Goal: Information Seeking & Learning: Learn about a topic

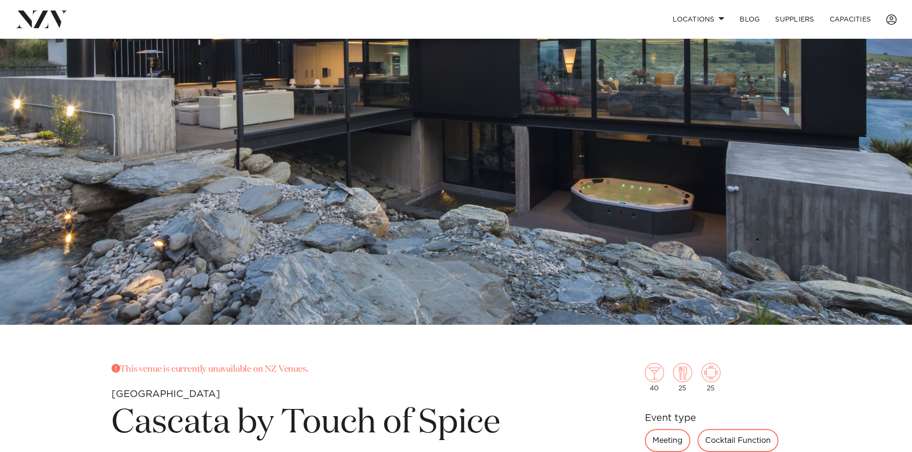
scroll to position [144, 0]
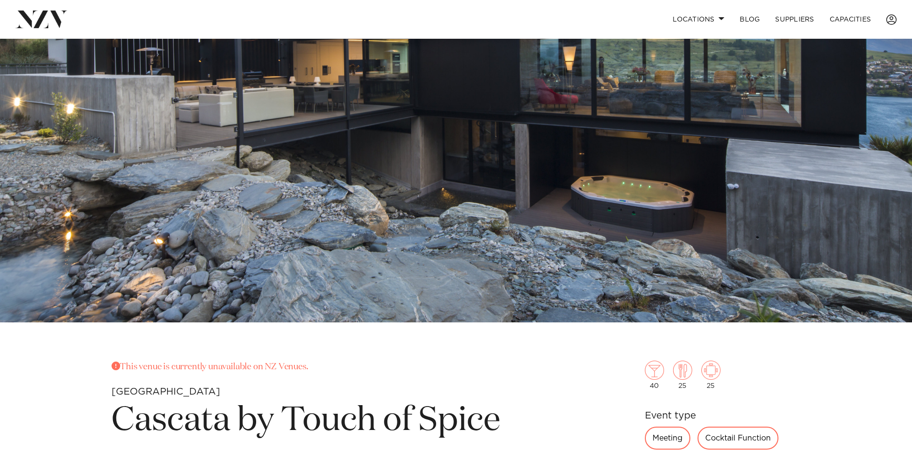
click at [329, 211] on img at bounding box center [456, 108] width 912 height 427
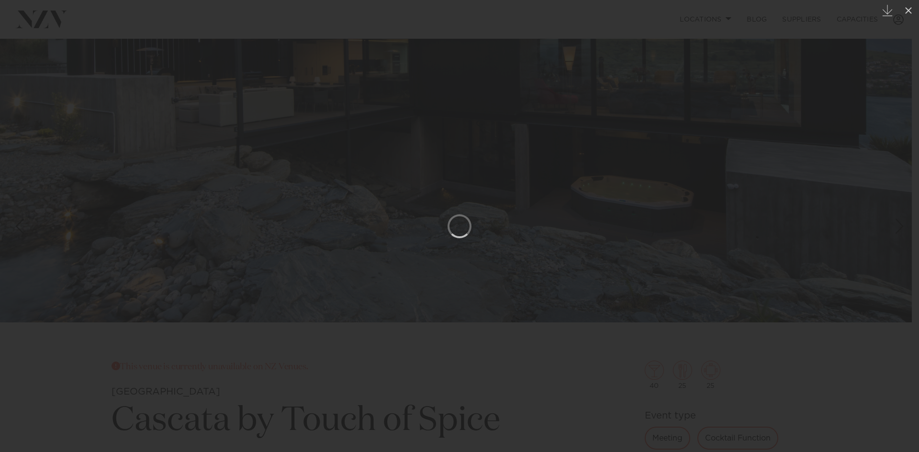
click at [672, 192] on div at bounding box center [459, 226] width 919 height 452
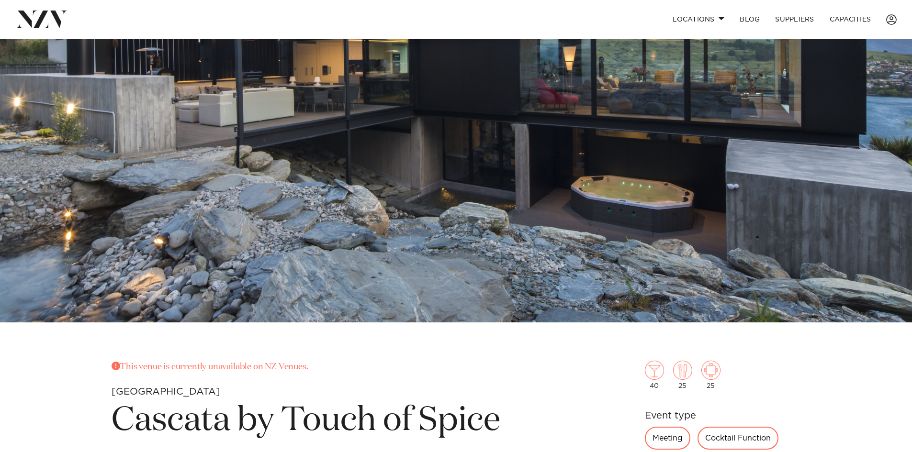
click at [459, 158] on img at bounding box center [456, 108] width 912 height 427
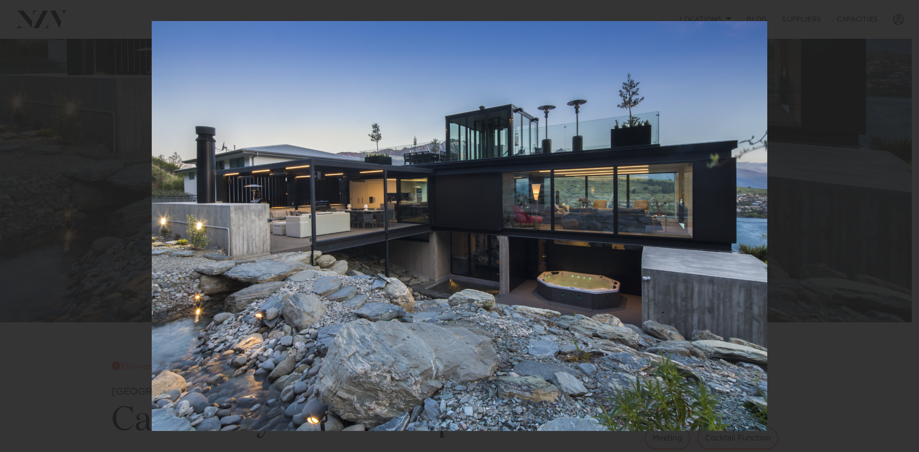
click at [825, 197] on div at bounding box center [459, 226] width 919 height 452
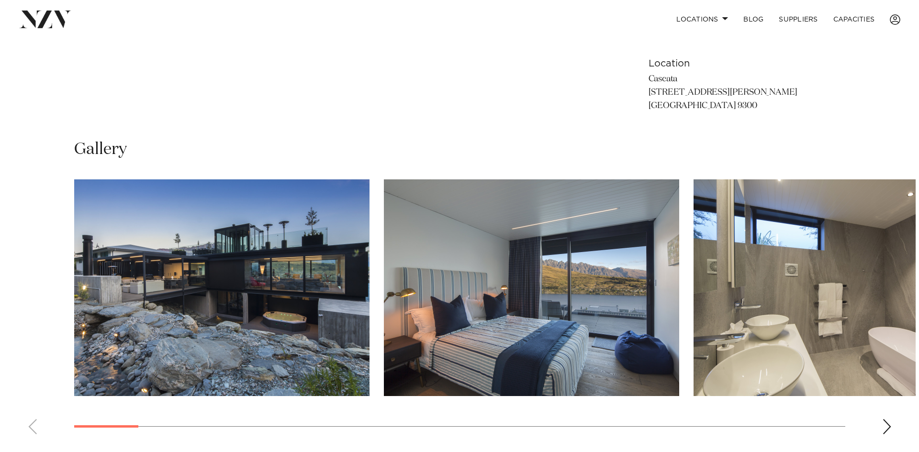
scroll to position [622, 0]
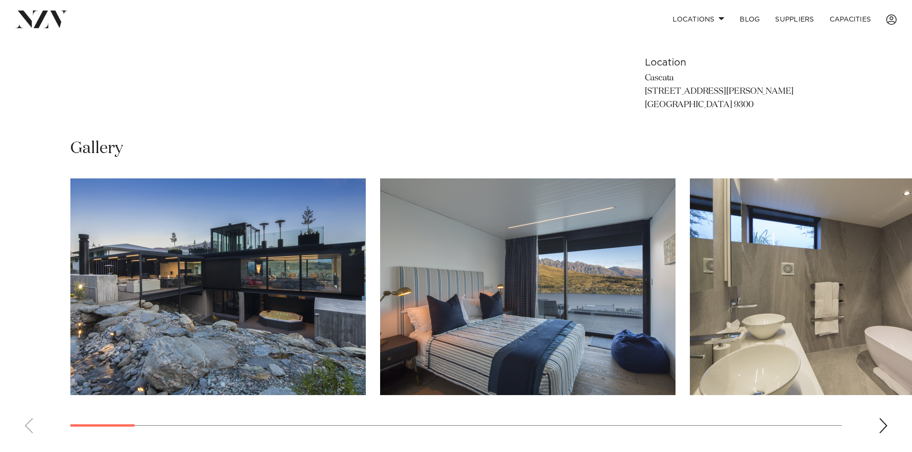
click at [889, 430] on swiper-container at bounding box center [456, 309] width 912 height 263
click at [884, 429] on div "Next slide" at bounding box center [883, 425] width 10 height 15
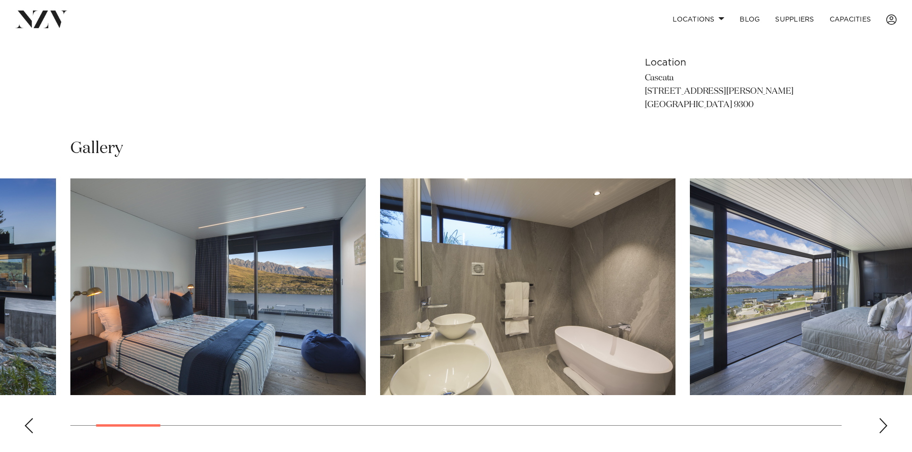
click at [879, 423] on div "Next slide" at bounding box center [883, 425] width 10 height 15
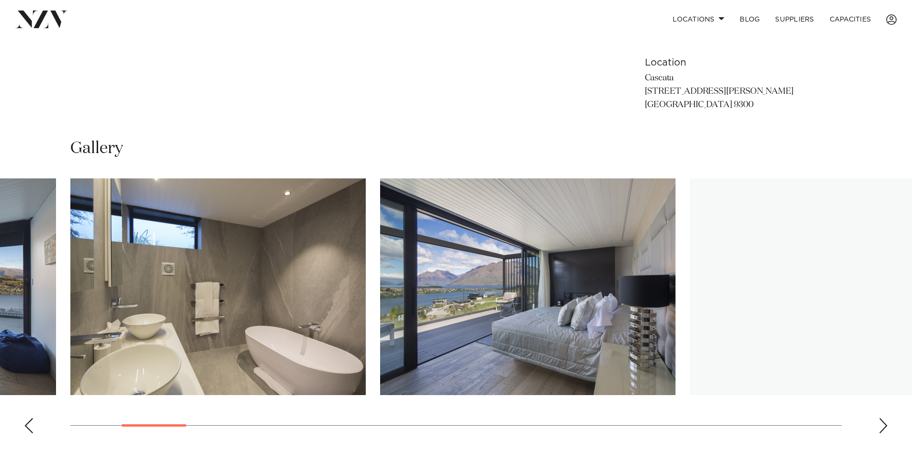
click at [879, 423] on div "Next slide" at bounding box center [883, 425] width 10 height 15
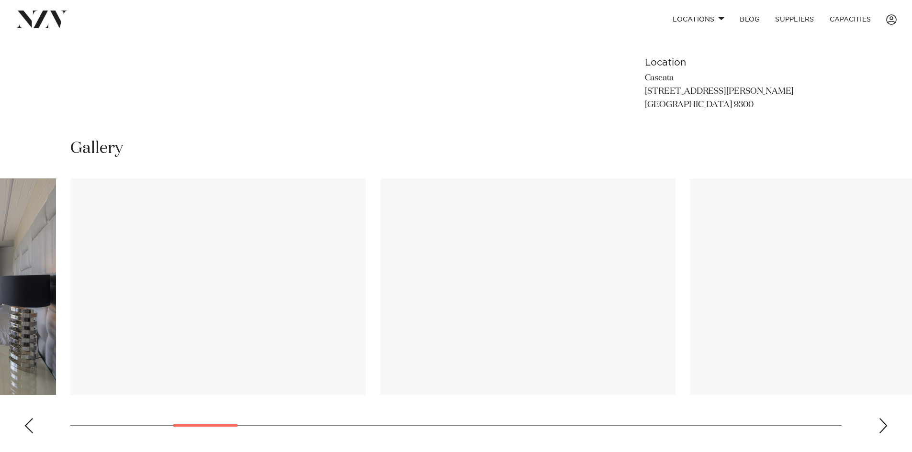
click at [879, 423] on div "Next slide" at bounding box center [883, 425] width 10 height 15
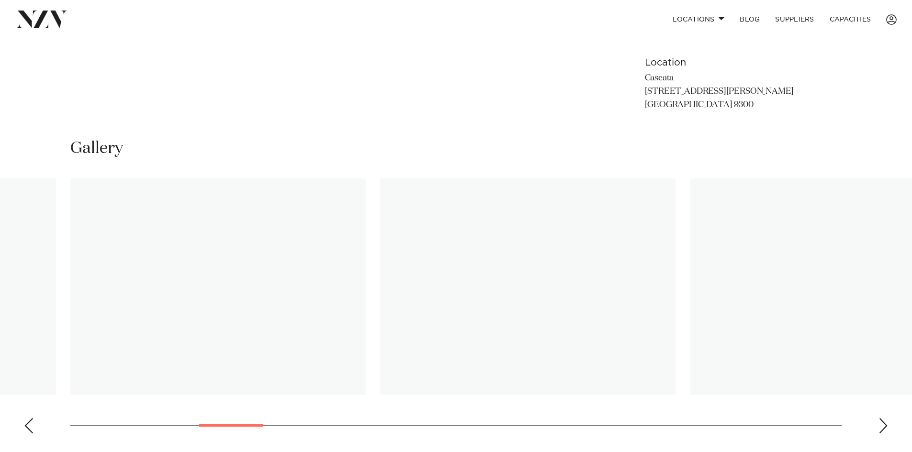
click at [45, 429] on swiper-container at bounding box center [456, 309] width 912 height 263
click at [40, 429] on swiper-container at bounding box center [456, 309] width 912 height 263
click at [37, 422] on swiper-container at bounding box center [456, 309] width 912 height 263
click at [38, 418] on swiper-container at bounding box center [456, 309] width 912 height 263
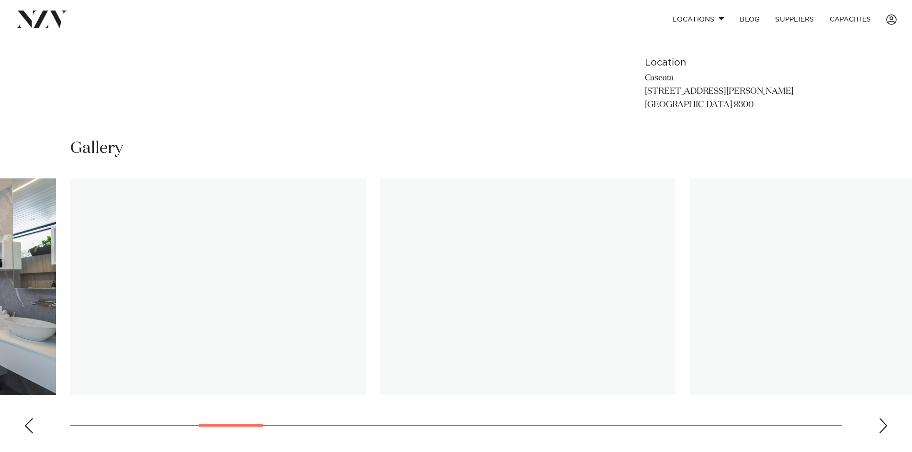
click at [32, 422] on div "Previous slide" at bounding box center [29, 425] width 10 height 15
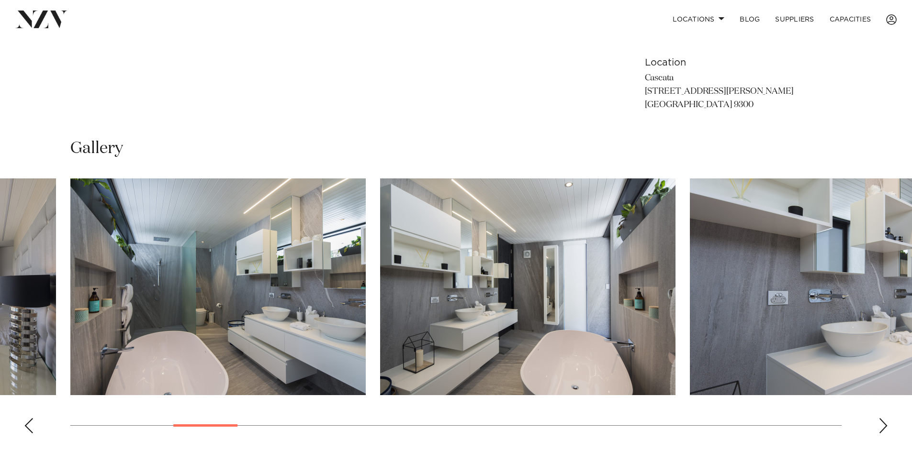
click at [876, 418] on swiper-container at bounding box center [456, 309] width 912 height 263
click at [866, 423] on swiper-container at bounding box center [456, 309] width 912 height 263
click at [865, 415] on swiper-container at bounding box center [456, 309] width 912 height 263
click at [865, 418] on swiper-container at bounding box center [456, 309] width 912 height 263
click at [888, 422] on swiper-container at bounding box center [456, 309] width 912 height 263
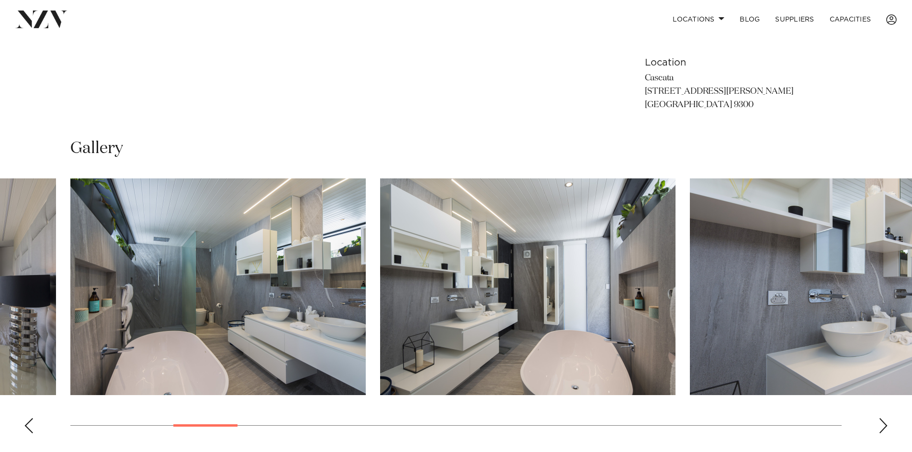
click at [854, 421] on swiper-container at bounding box center [456, 309] width 912 height 263
click at [858, 406] on swiper-container at bounding box center [456, 309] width 912 height 263
click at [861, 423] on swiper-container at bounding box center [456, 309] width 912 height 263
click at [885, 423] on div "Next slide" at bounding box center [883, 425] width 10 height 15
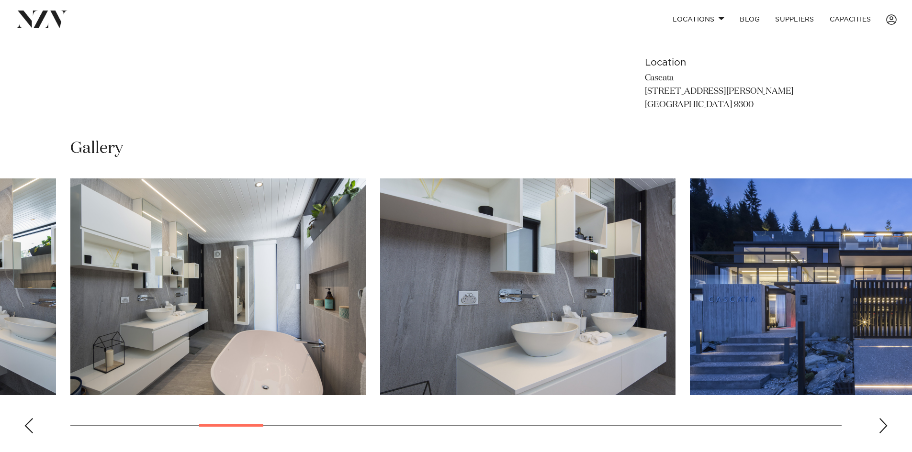
click at [885, 423] on div "Next slide" at bounding box center [883, 425] width 10 height 15
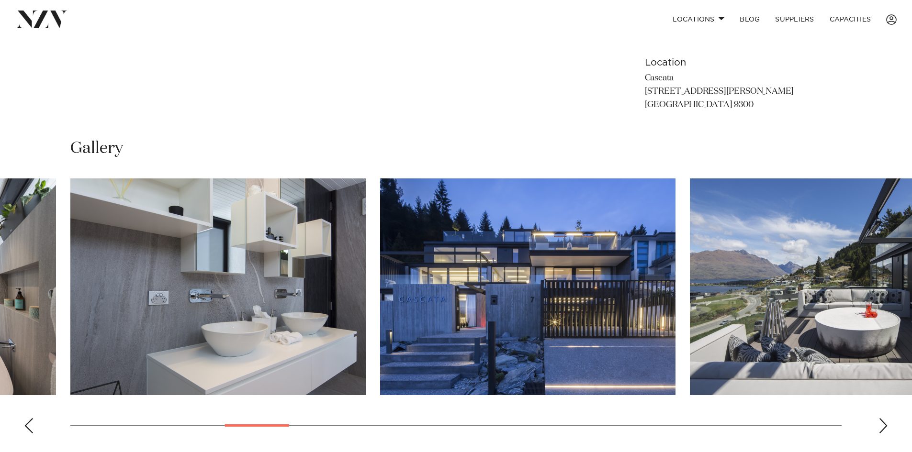
click at [885, 423] on div "Next slide" at bounding box center [883, 425] width 10 height 15
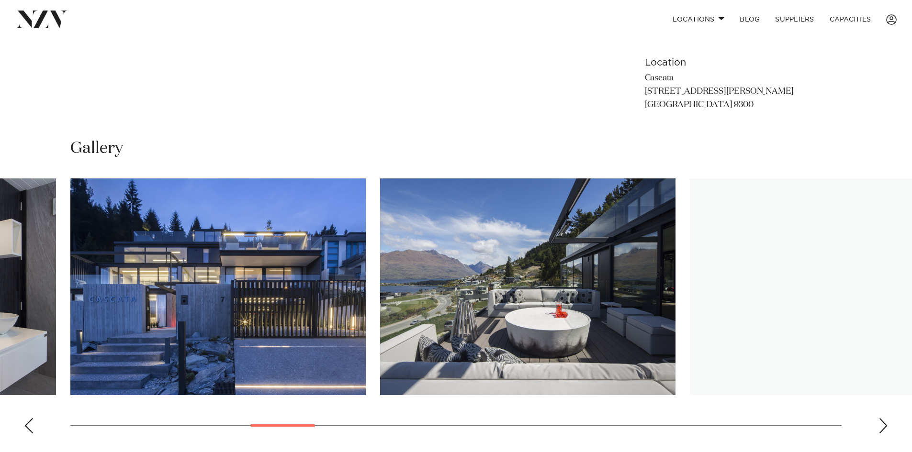
click at [885, 423] on div "Next slide" at bounding box center [883, 425] width 10 height 15
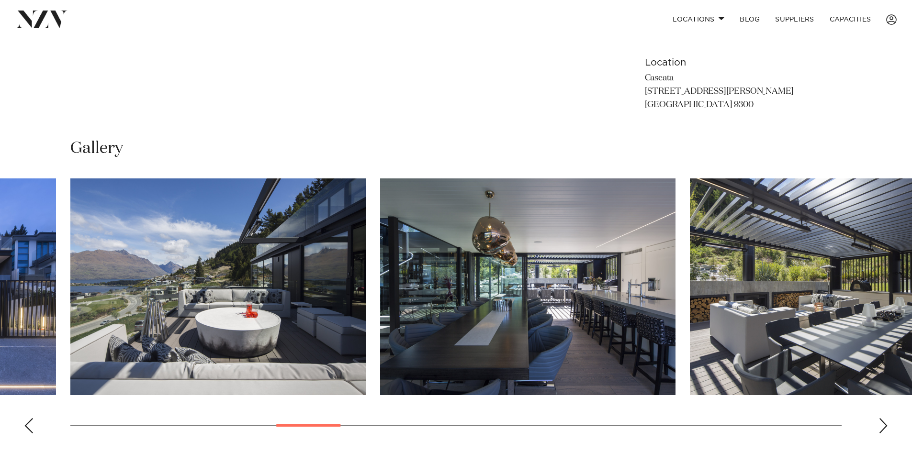
click at [885, 423] on div "Next slide" at bounding box center [883, 425] width 10 height 15
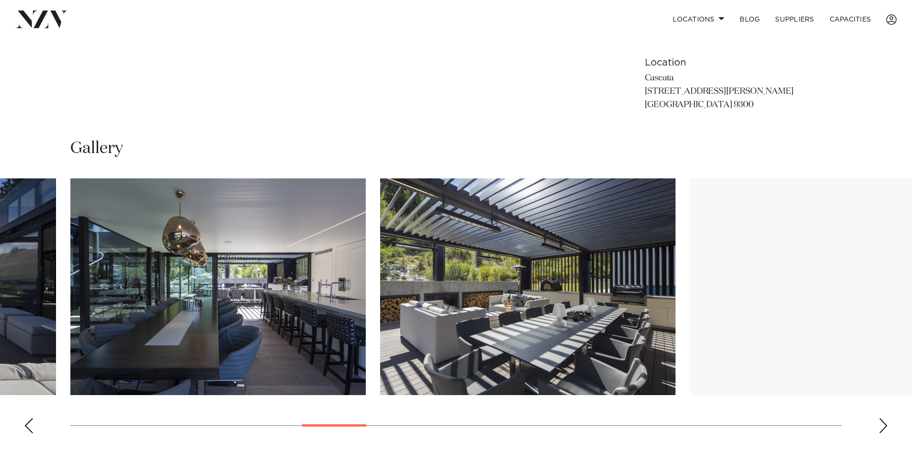
click at [885, 423] on div "Next slide" at bounding box center [883, 425] width 10 height 15
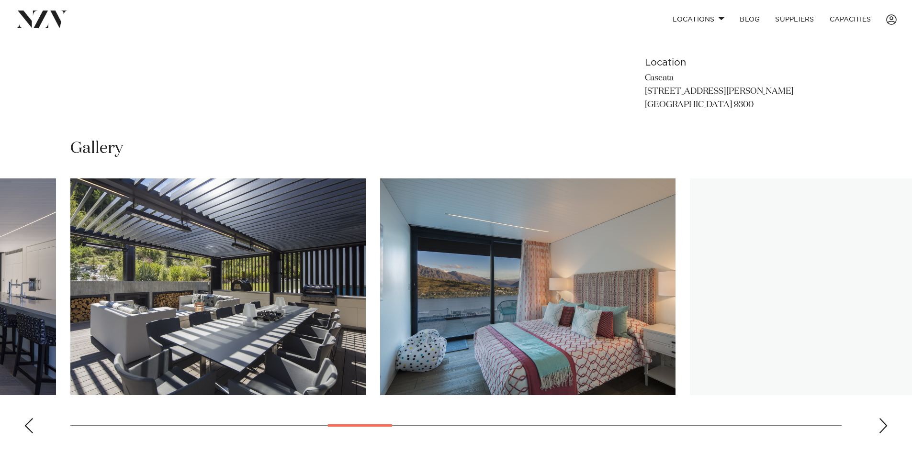
click at [885, 423] on div "Next slide" at bounding box center [883, 425] width 10 height 15
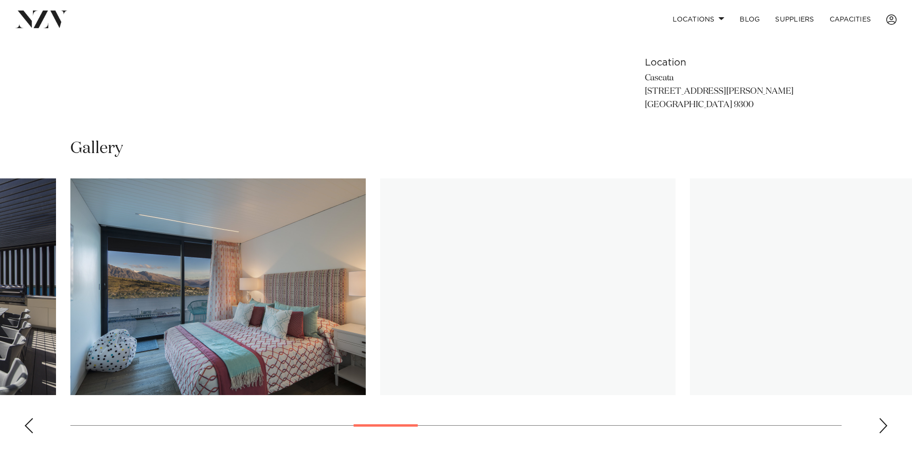
click at [885, 423] on div "Next slide" at bounding box center [883, 425] width 10 height 15
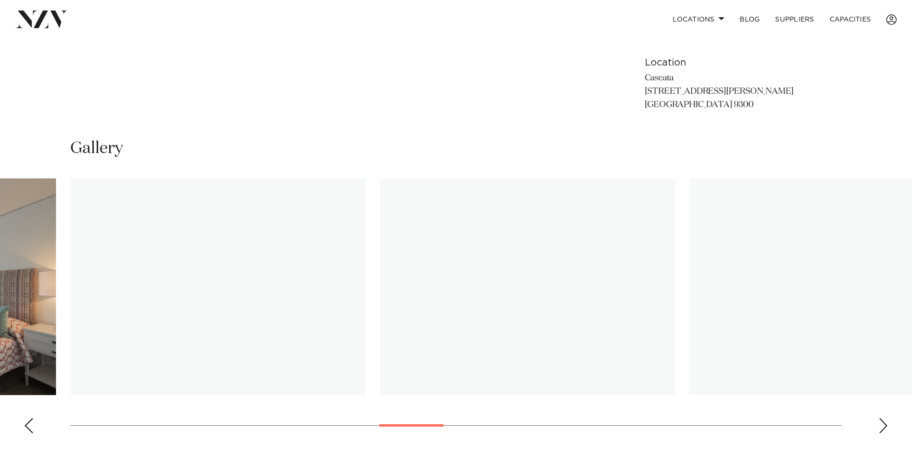
click at [885, 423] on div "Next slide" at bounding box center [883, 425] width 10 height 15
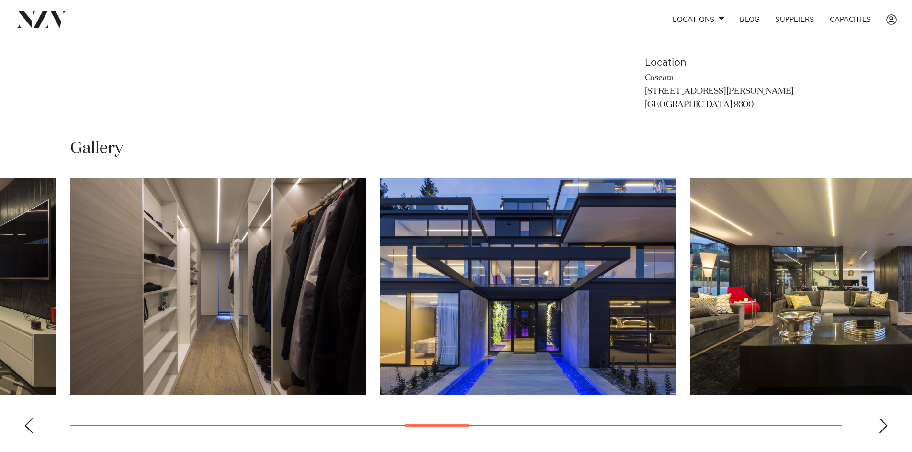
click at [29, 421] on div "Previous slide" at bounding box center [29, 425] width 10 height 15
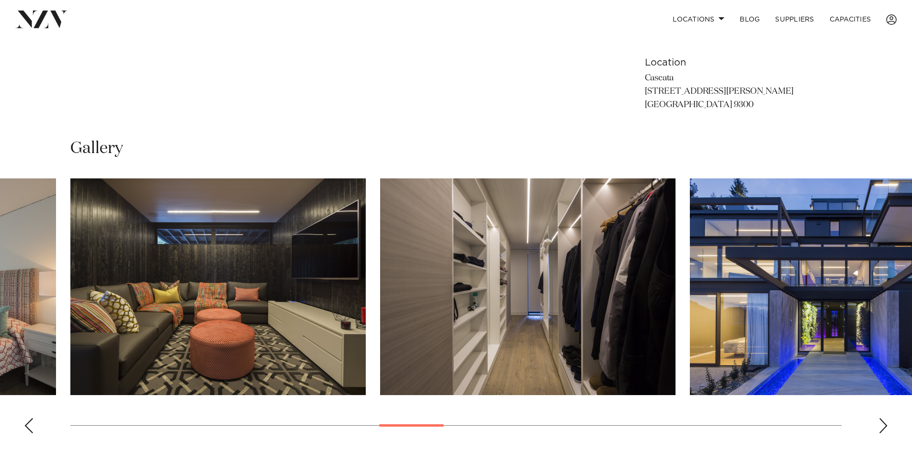
click at [877, 424] on swiper-container at bounding box center [456, 309] width 912 height 263
click at [882, 424] on div "Next slide" at bounding box center [883, 425] width 10 height 15
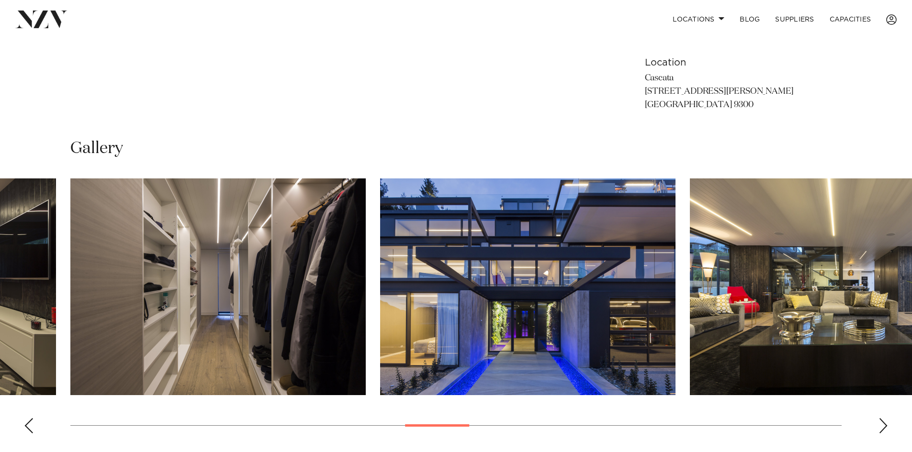
click at [868, 416] on swiper-container at bounding box center [456, 309] width 912 height 263
click at [866, 425] on swiper-container at bounding box center [456, 309] width 912 height 263
click at [863, 421] on swiper-container at bounding box center [456, 309] width 912 height 263
click at [861, 417] on swiper-container at bounding box center [456, 309] width 912 height 263
click at [861, 413] on swiper-container at bounding box center [456, 309] width 912 height 263
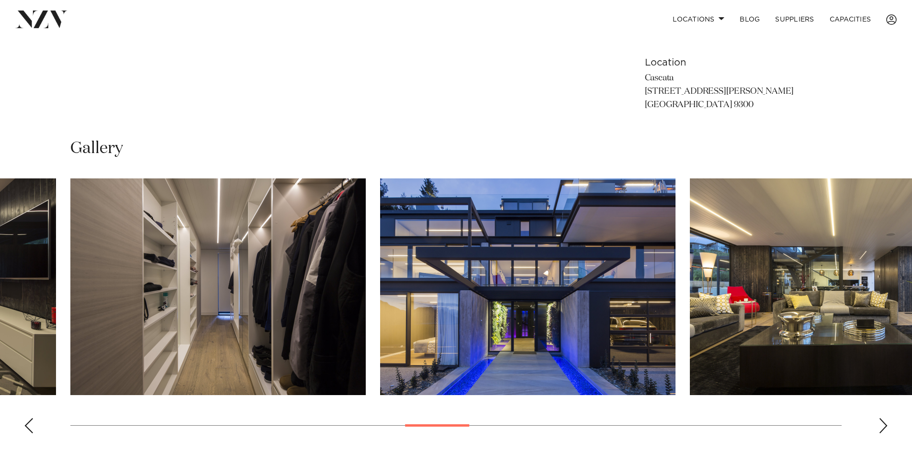
click at [884, 423] on div "Next slide" at bounding box center [883, 425] width 10 height 15
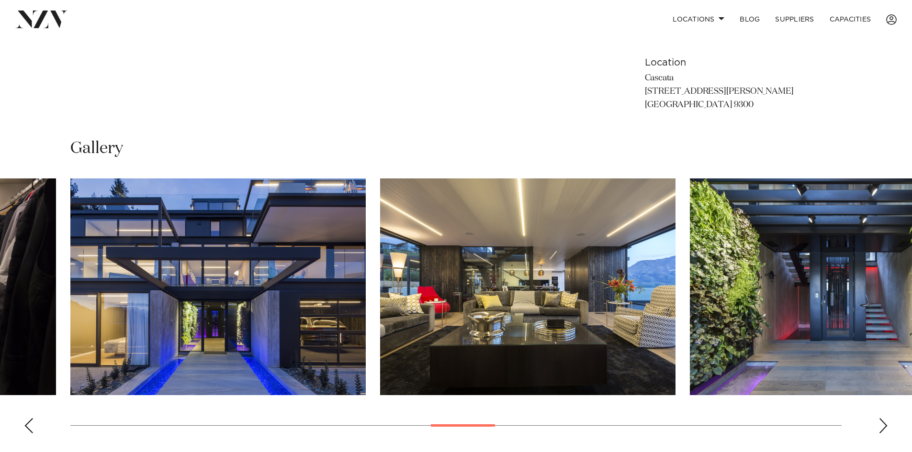
click at [884, 423] on div "Next slide" at bounding box center [883, 425] width 10 height 15
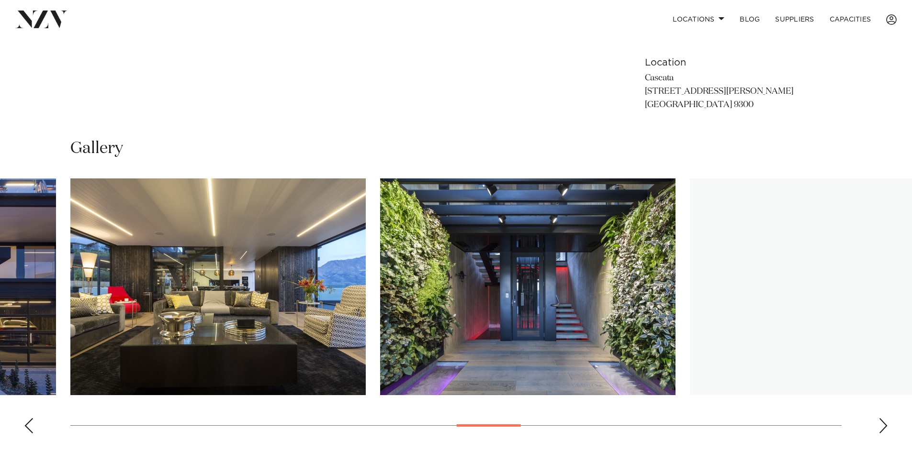
click at [884, 423] on div "Next slide" at bounding box center [883, 425] width 10 height 15
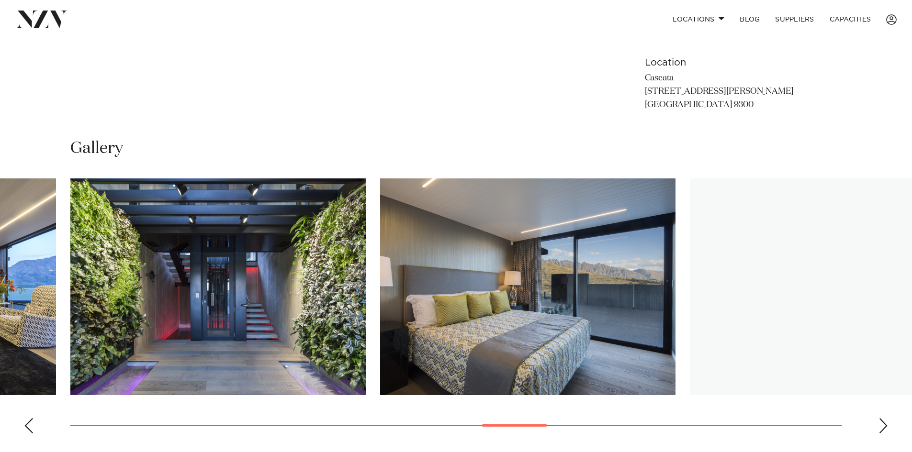
click at [884, 423] on div "Next slide" at bounding box center [883, 425] width 10 height 15
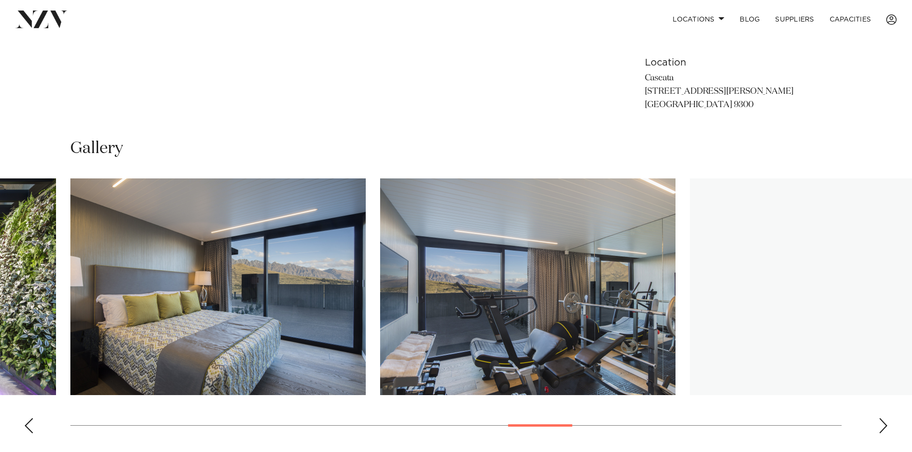
click at [884, 423] on div "Next slide" at bounding box center [883, 425] width 10 height 15
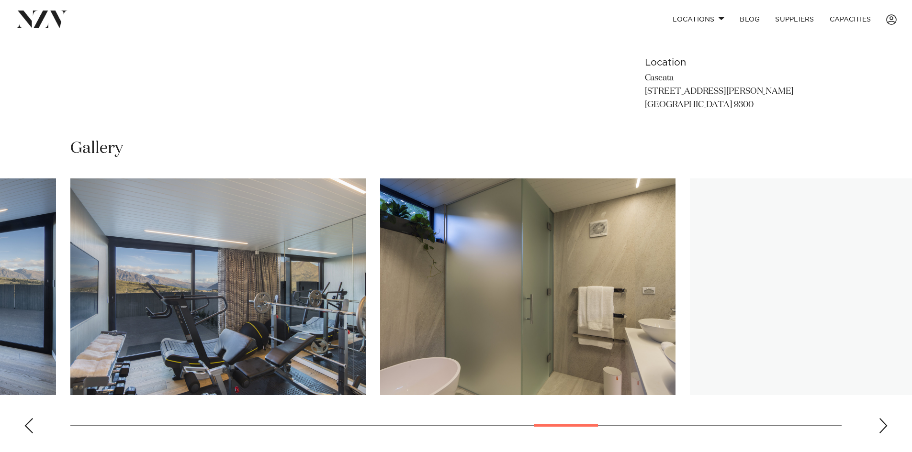
click at [884, 423] on div "Next slide" at bounding box center [883, 425] width 10 height 15
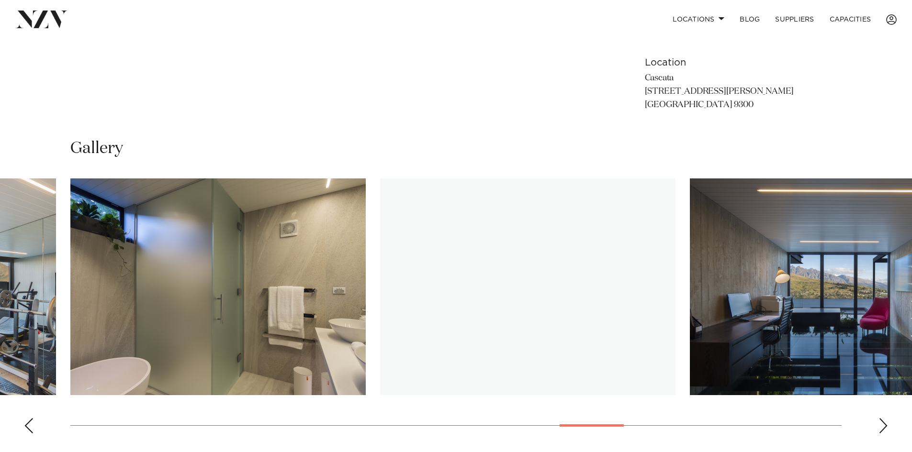
click at [884, 423] on div "Next slide" at bounding box center [883, 425] width 10 height 15
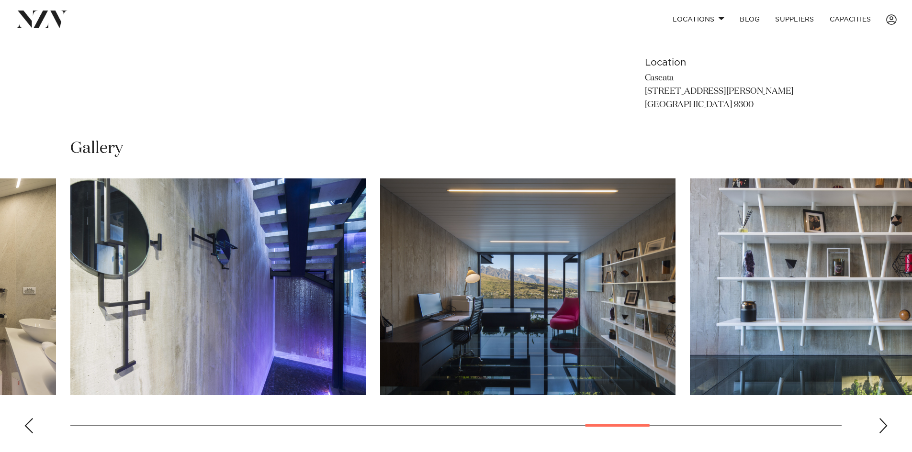
click at [884, 423] on div "Next slide" at bounding box center [883, 425] width 10 height 15
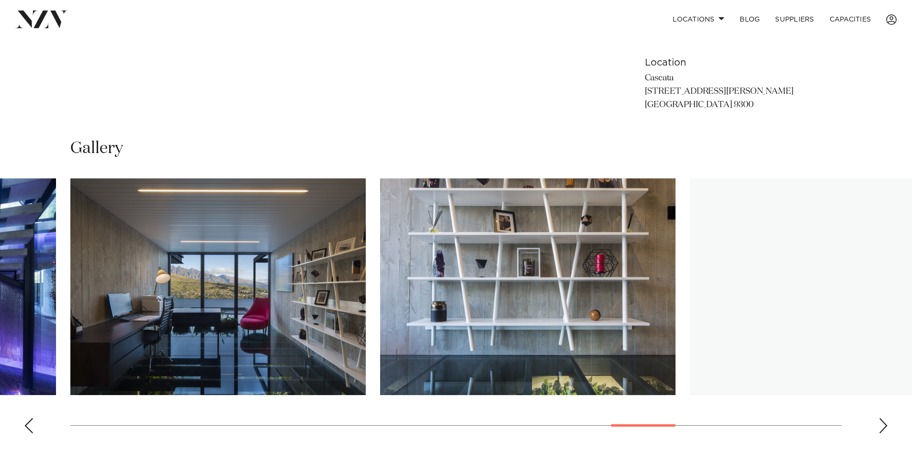
click at [884, 423] on div "Next slide" at bounding box center [883, 425] width 10 height 15
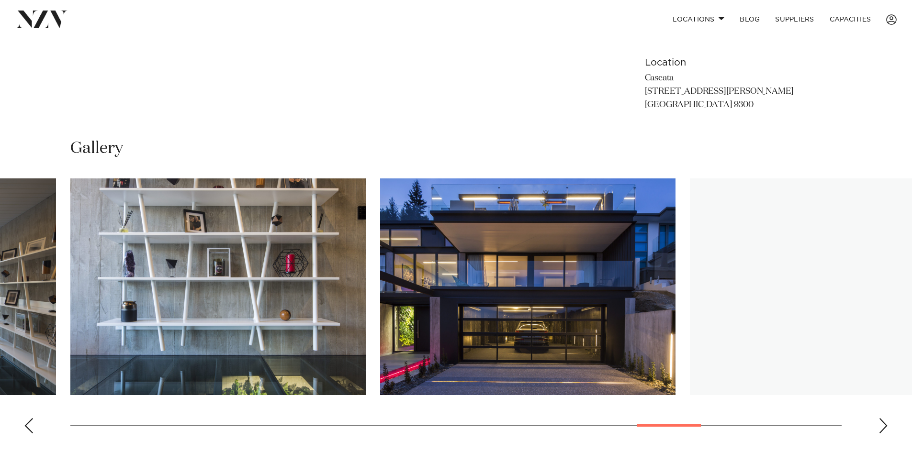
click at [884, 423] on div "Next slide" at bounding box center [883, 425] width 10 height 15
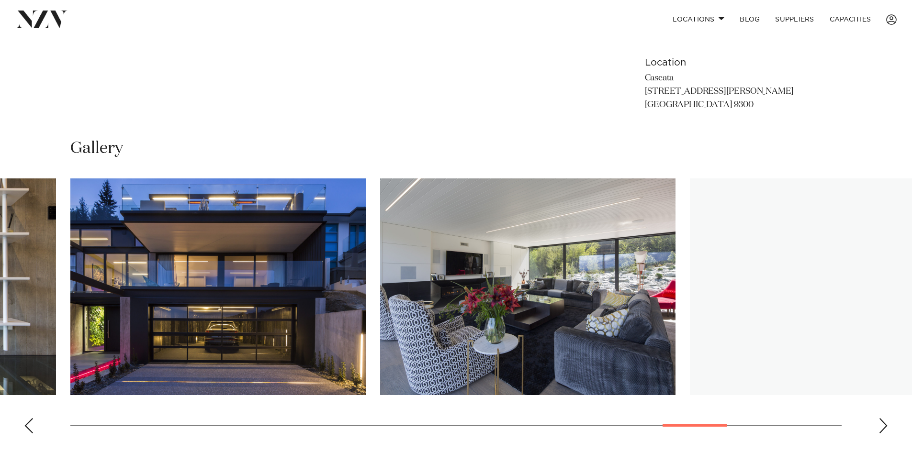
click at [884, 423] on div "Next slide" at bounding box center [883, 425] width 10 height 15
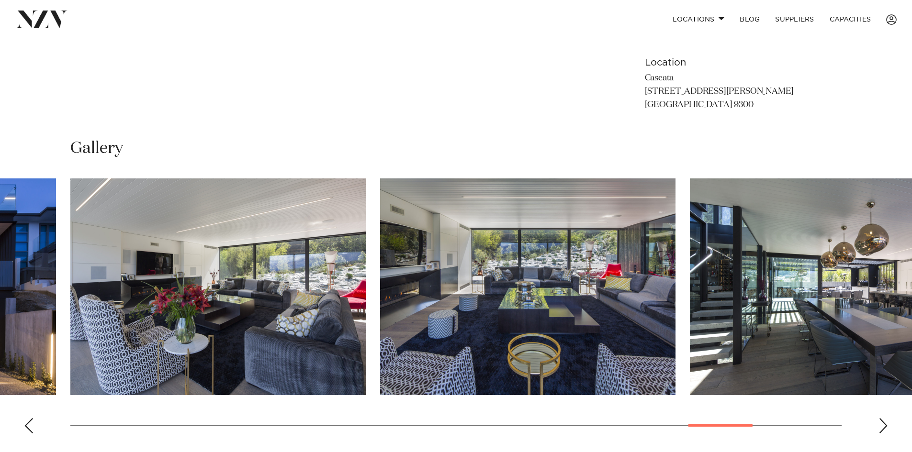
click at [884, 423] on div "Next slide" at bounding box center [883, 425] width 10 height 15
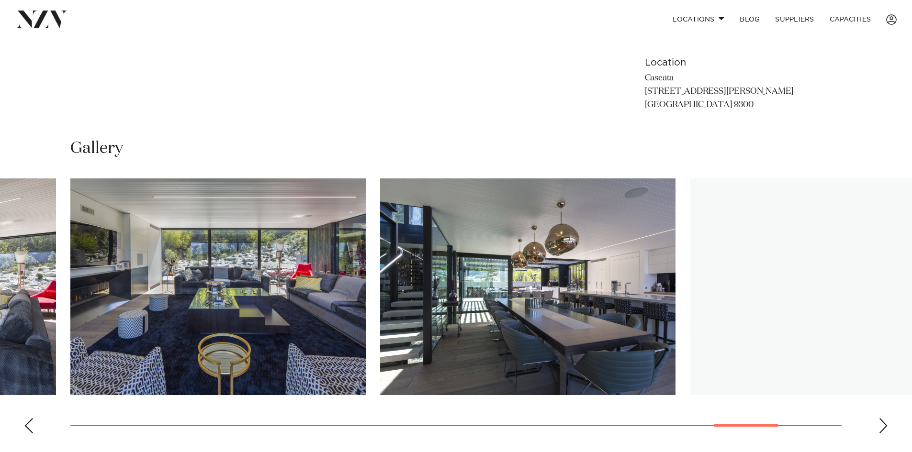
click at [884, 423] on div "Next slide" at bounding box center [883, 425] width 10 height 15
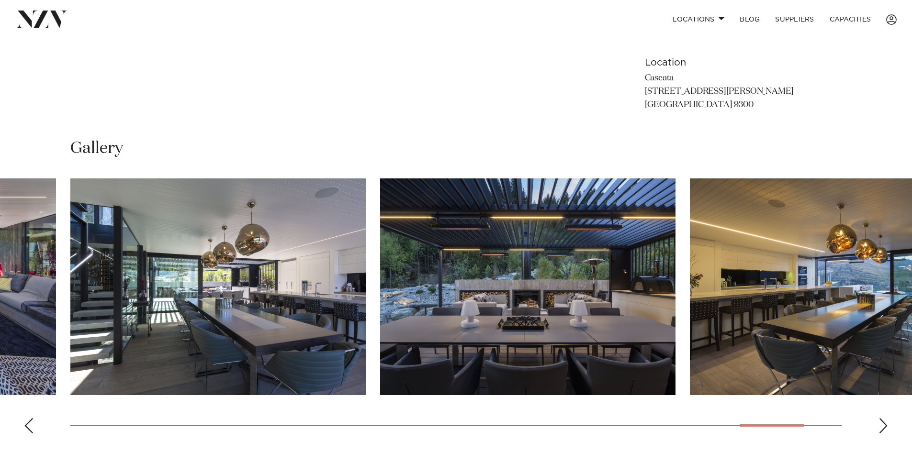
click at [884, 423] on div "Next slide" at bounding box center [883, 425] width 10 height 15
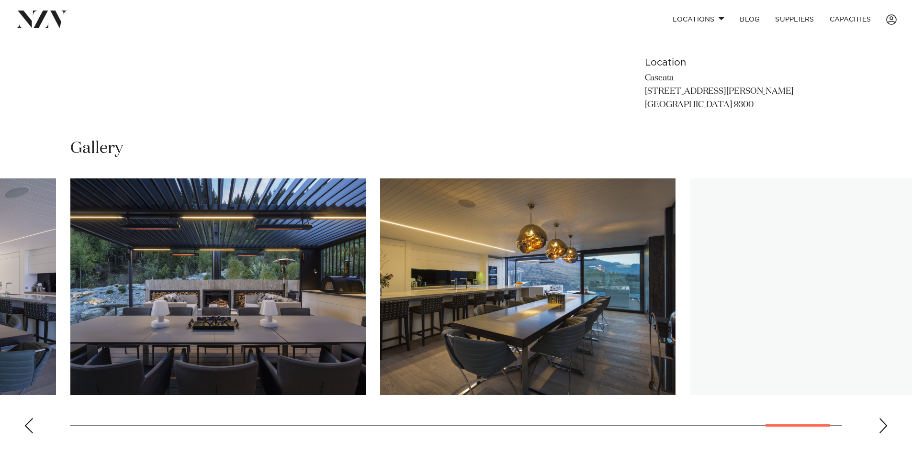
click at [884, 423] on div "Next slide" at bounding box center [883, 425] width 10 height 15
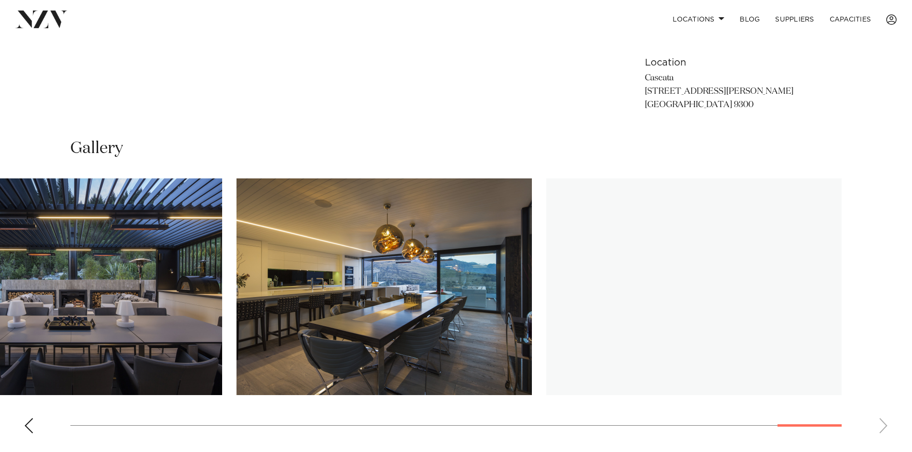
click at [883, 423] on swiper-container at bounding box center [456, 309] width 912 height 263
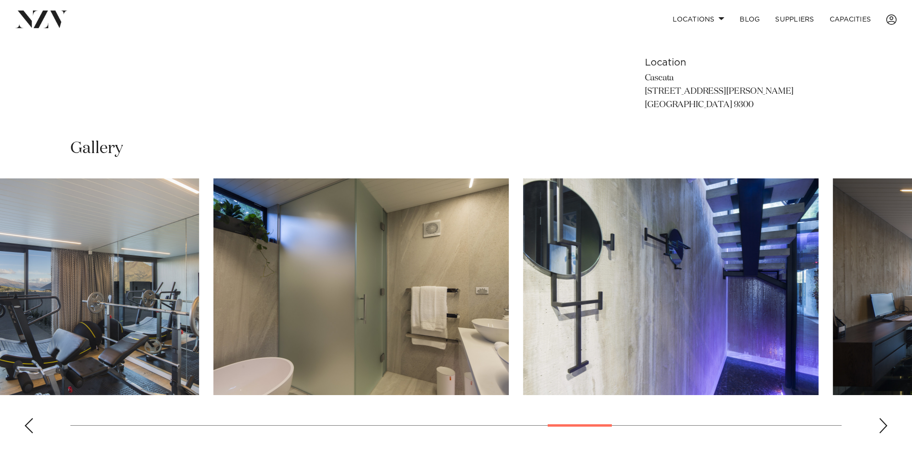
click at [579, 425] on div at bounding box center [455, 425] width 771 height 0
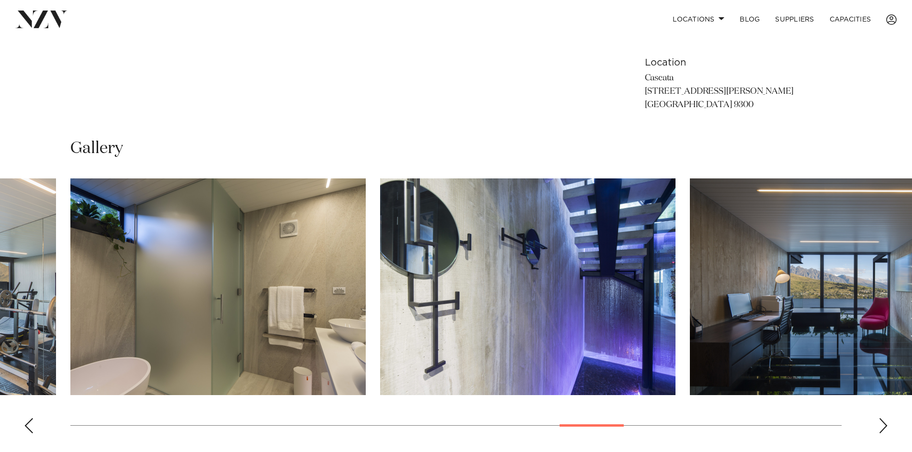
click at [562, 424] on swiper-container at bounding box center [456, 309] width 912 height 263
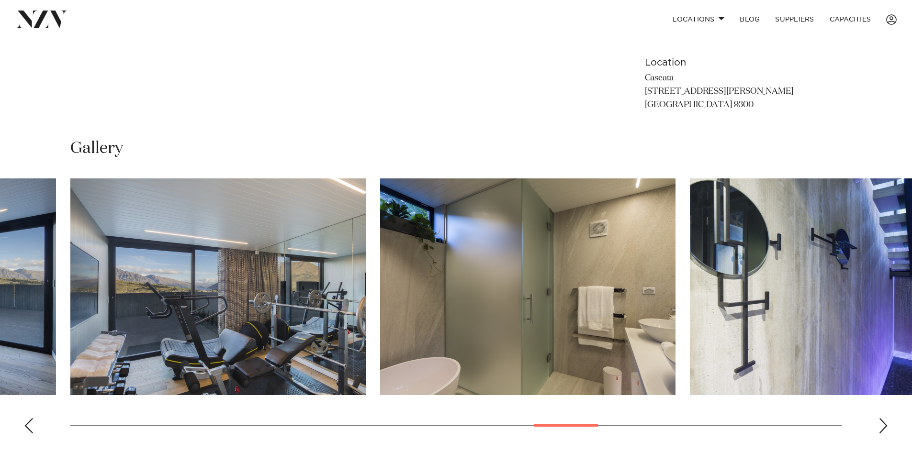
click at [512, 432] on swiper-container at bounding box center [456, 309] width 912 height 263
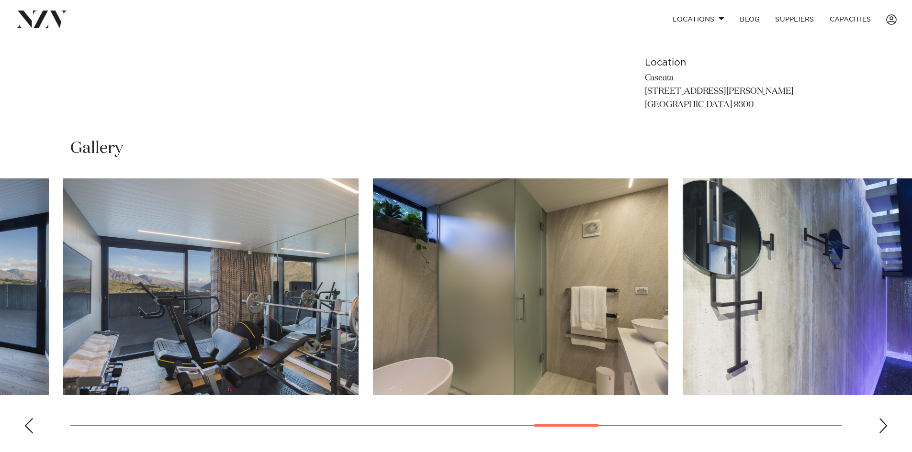
click at [517, 426] on swiper-container at bounding box center [456, 309] width 912 height 263
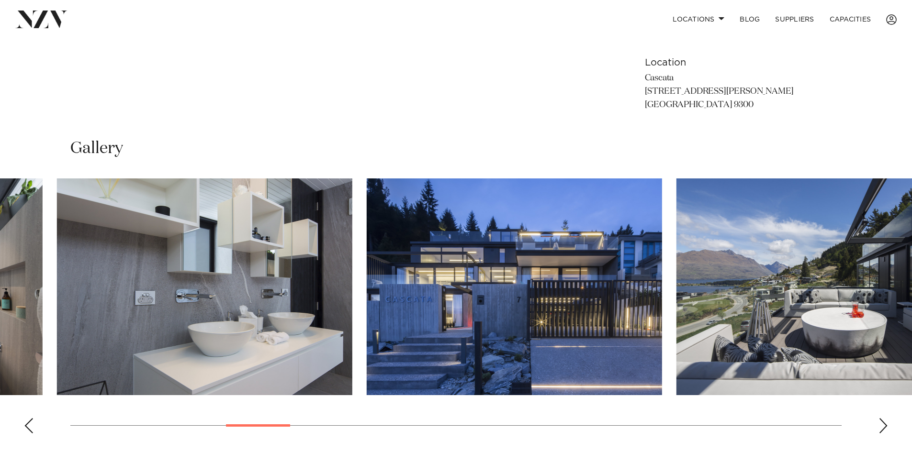
click at [258, 432] on swiper-container at bounding box center [456, 309] width 912 height 263
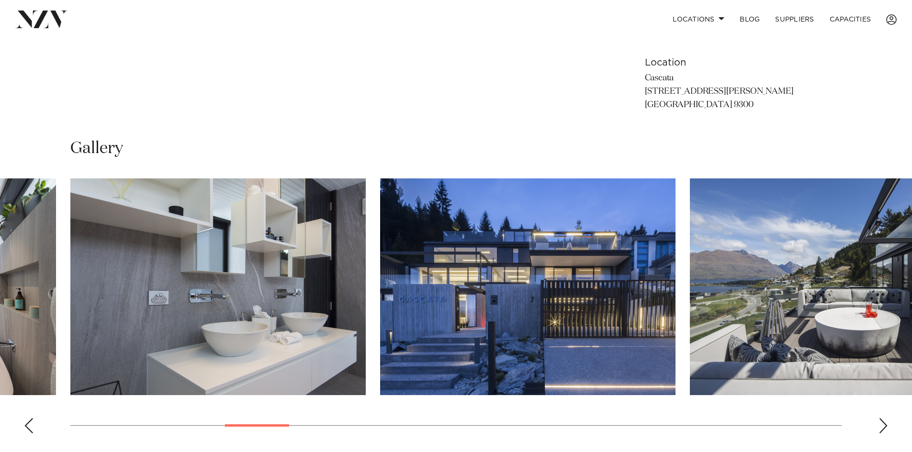
click at [447, 356] on img "8 / 30" at bounding box center [527, 286] width 295 height 217
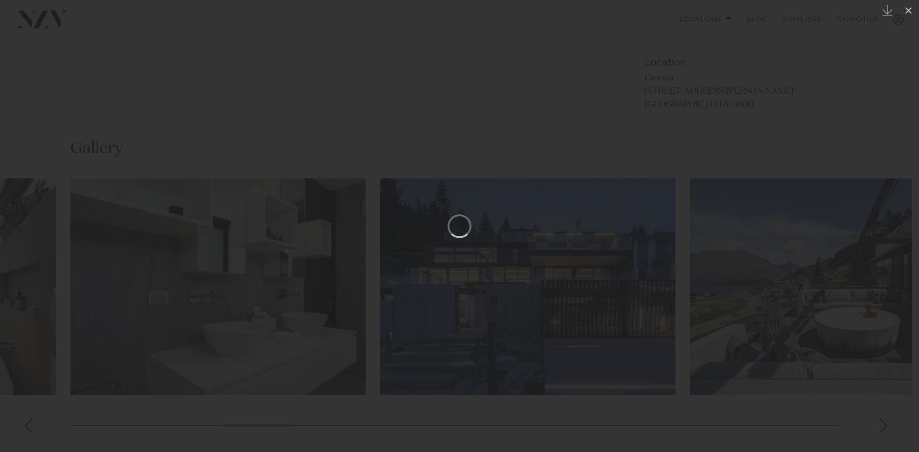
click at [0, 0] on img at bounding box center [0, 0] width 0 height 0
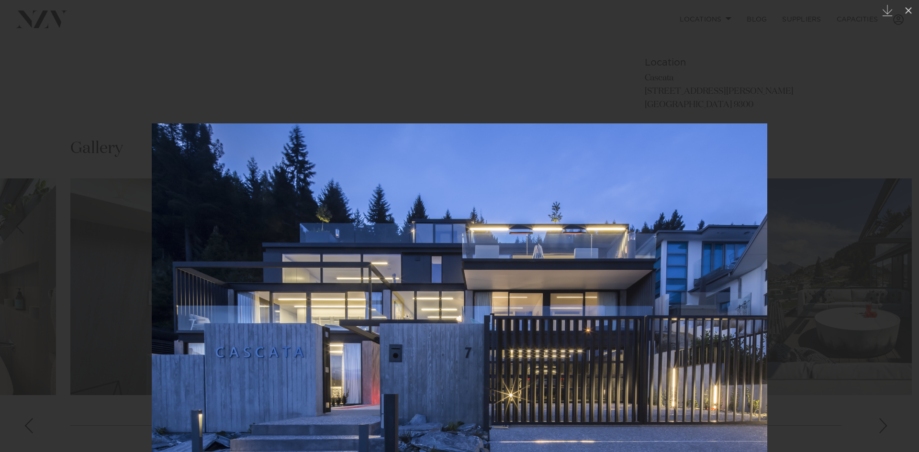
drag, startPoint x: 467, startPoint y: 231, endPoint x: 472, endPoint y: 404, distance: 172.8
click at [474, 400] on img at bounding box center [459, 328] width 615 height 410
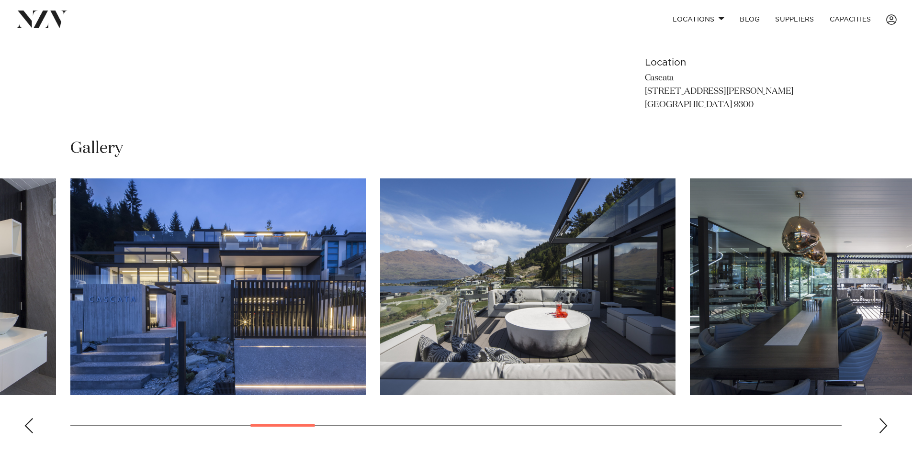
click at [271, 313] on img "8 / 30" at bounding box center [217, 286] width 295 height 217
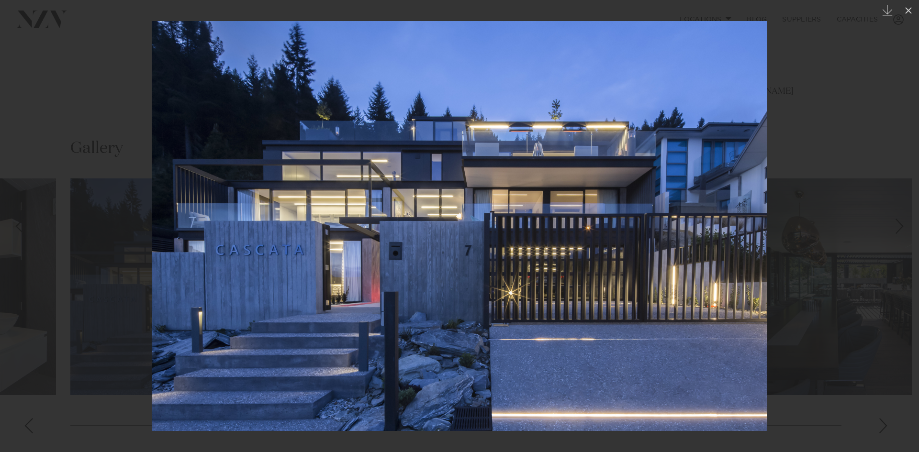
click at [840, 227] on div at bounding box center [459, 226] width 919 height 452
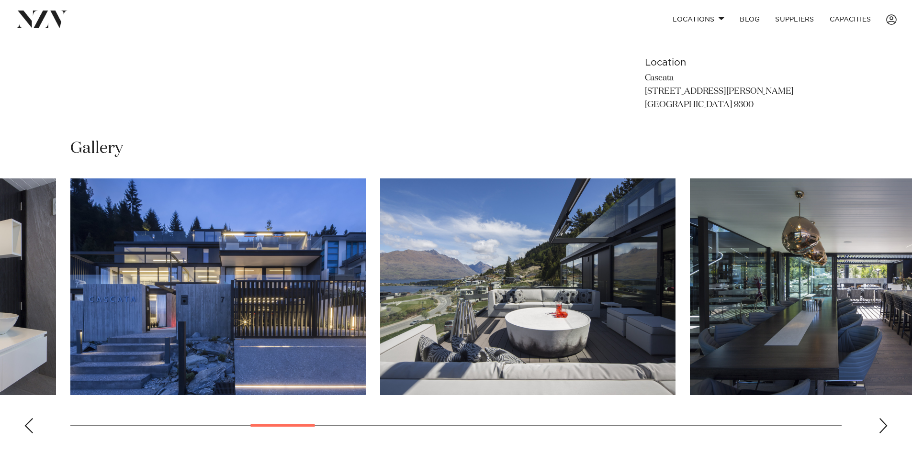
click at [882, 424] on div "Next slide" at bounding box center [883, 425] width 10 height 15
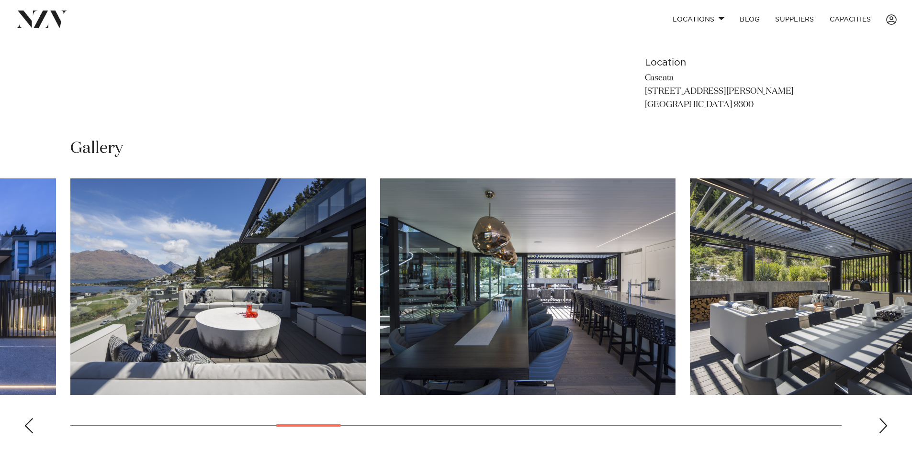
click at [882, 424] on div "Next slide" at bounding box center [883, 425] width 10 height 15
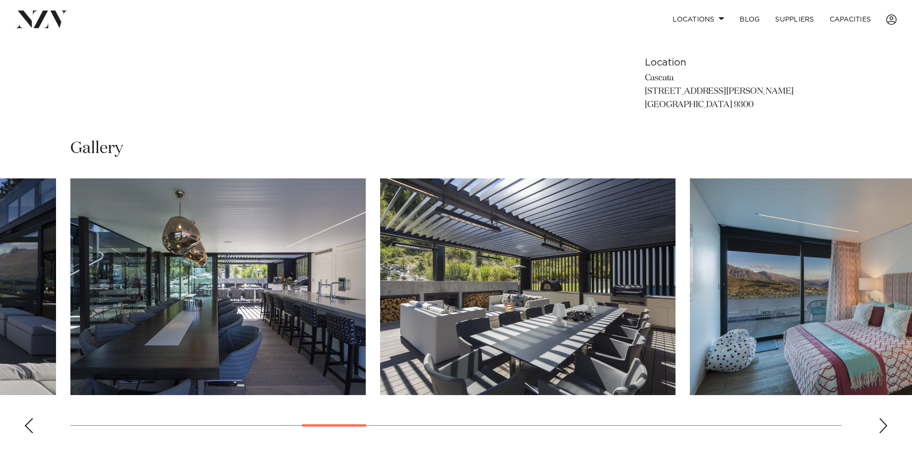
click at [882, 424] on div "Next slide" at bounding box center [883, 425] width 10 height 15
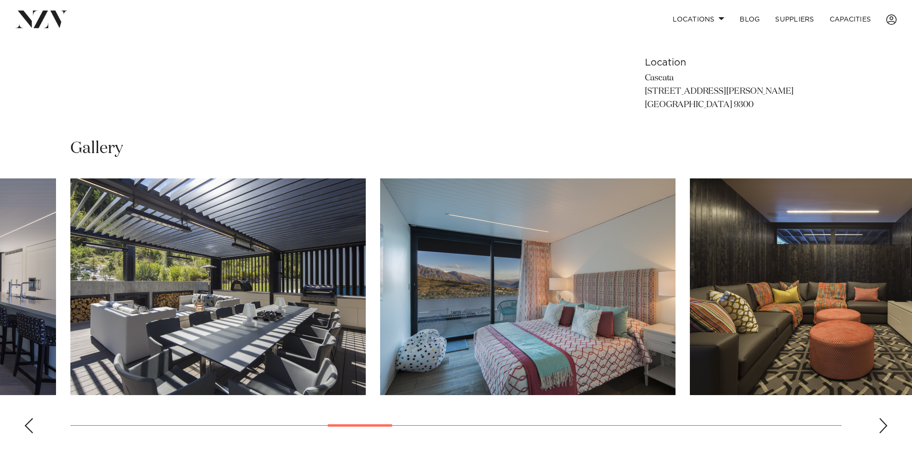
click at [882, 424] on div "Next slide" at bounding box center [883, 425] width 10 height 15
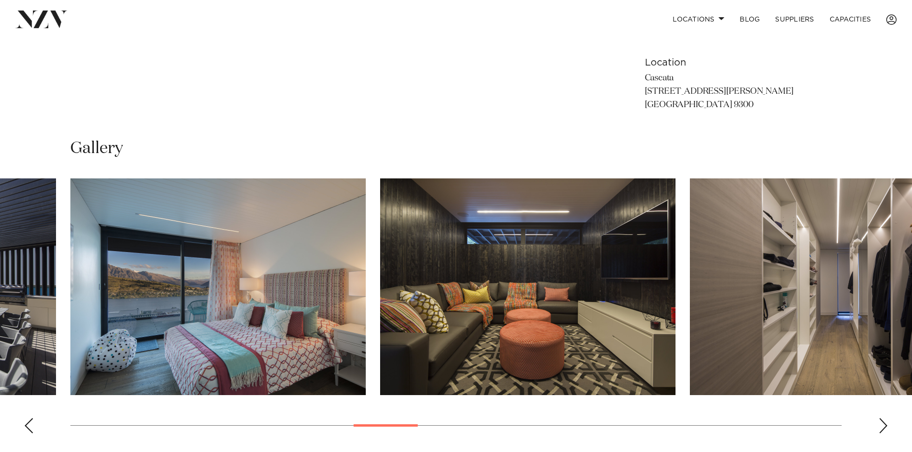
click at [882, 424] on div "Next slide" at bounding box center [883, 425] width 10 height 15
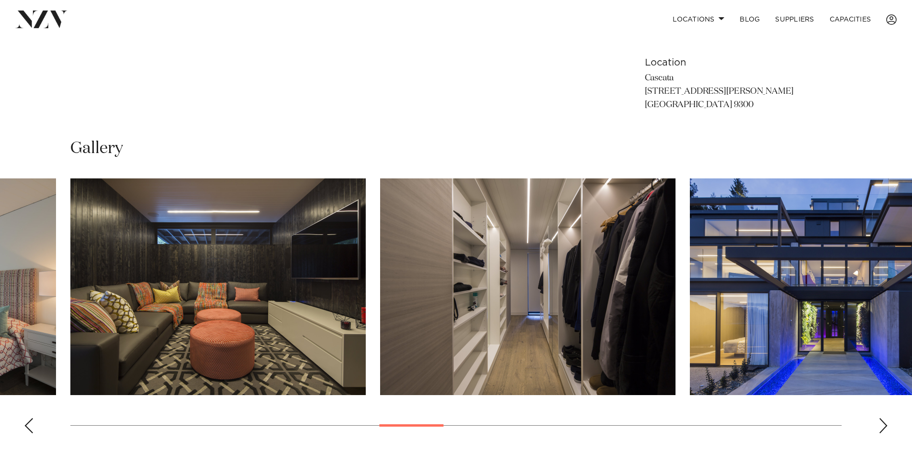
click at [882, 424] on div "Next slide" at bounding box center [883, 425] width 10 height 15
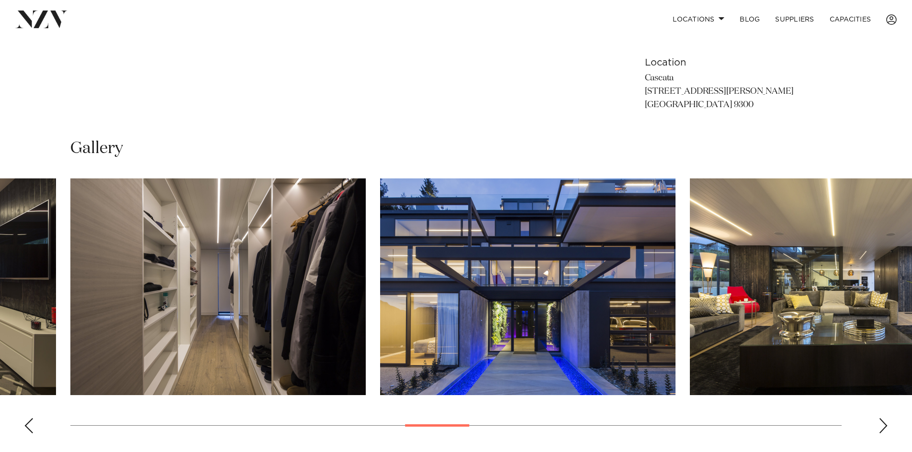
click at [882, 424] on div "Next slide" at bounding box center [883, 425] width 10 height 15
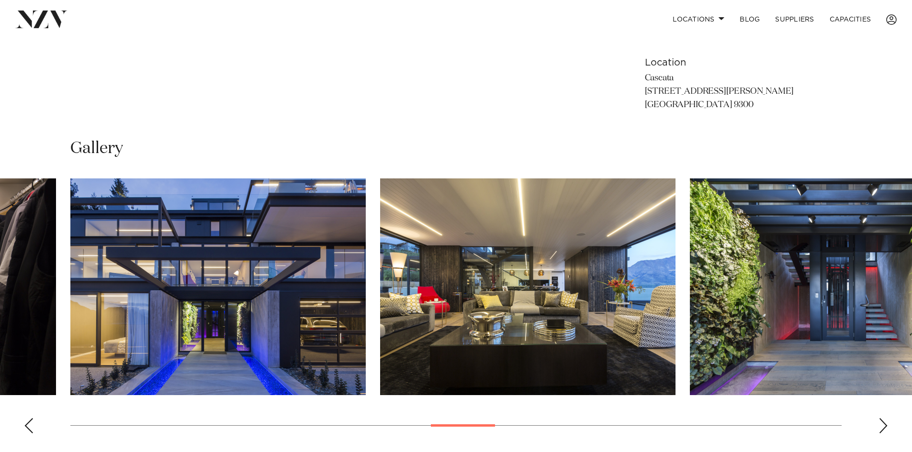
click at [323, 313] on img "15 / 30" at bounding box center [217, 286] width 295 height 217
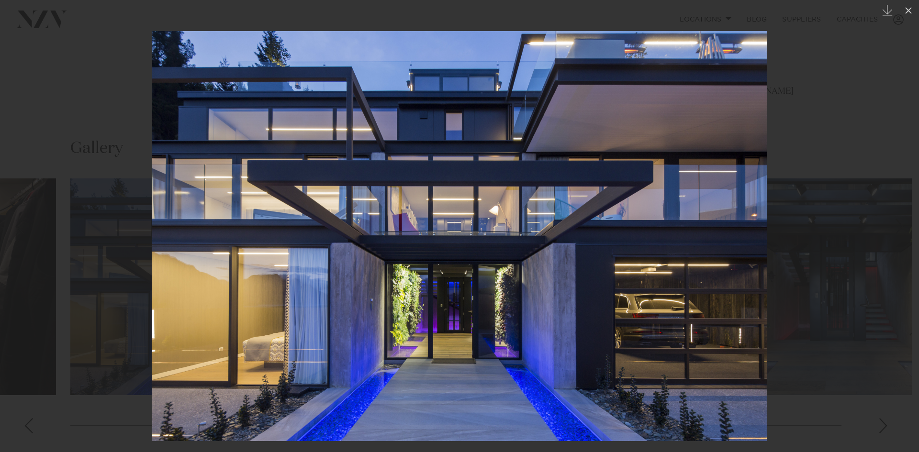
click at [428, 244] on img at bounding box center [459, 236] width 615 height 410
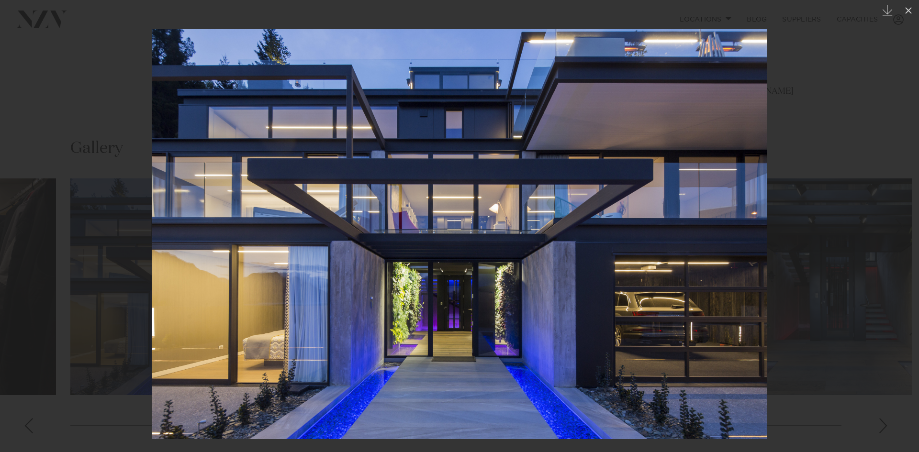
drag, startPoint x: 427, startPoint y: 231, endPoint x: 427, endPoint y: 241, distance: 10.1
click at [430, 243] on img at bounding box center [459, 234] width 615 height 410
